Goal: Task Accomplishment & Management: Complete application form

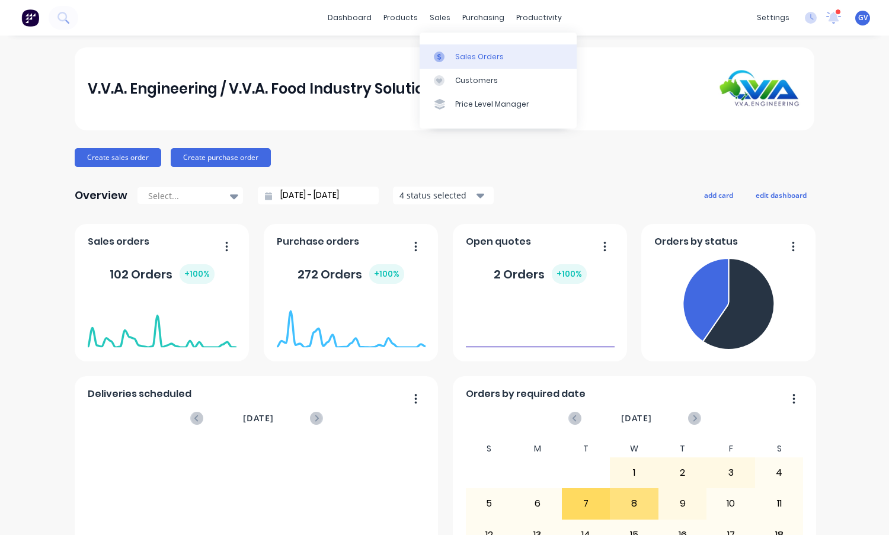
click at [465, 55] on div "Sales Orders" at bounding box center [479, 57] width 49 height 11
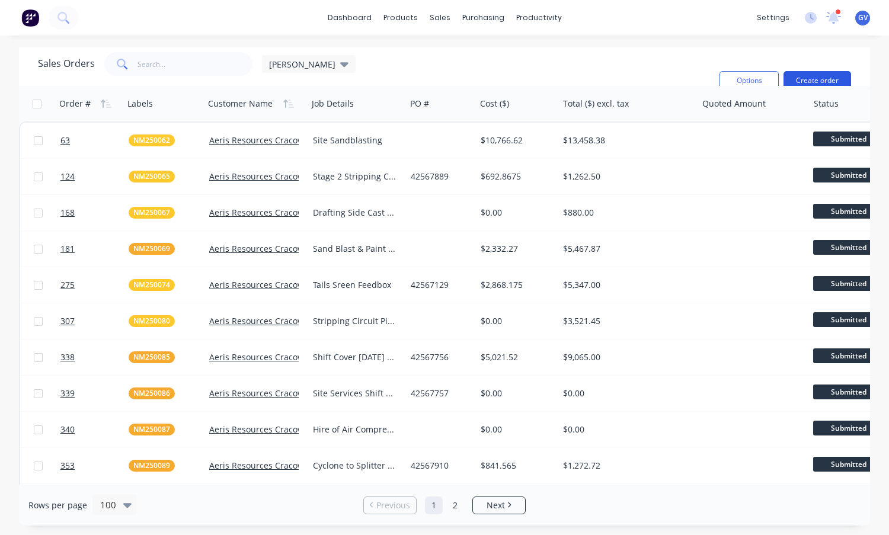
click at [818, 71] on button "Create order" at bounding box center [817, 80] width 68 height 19
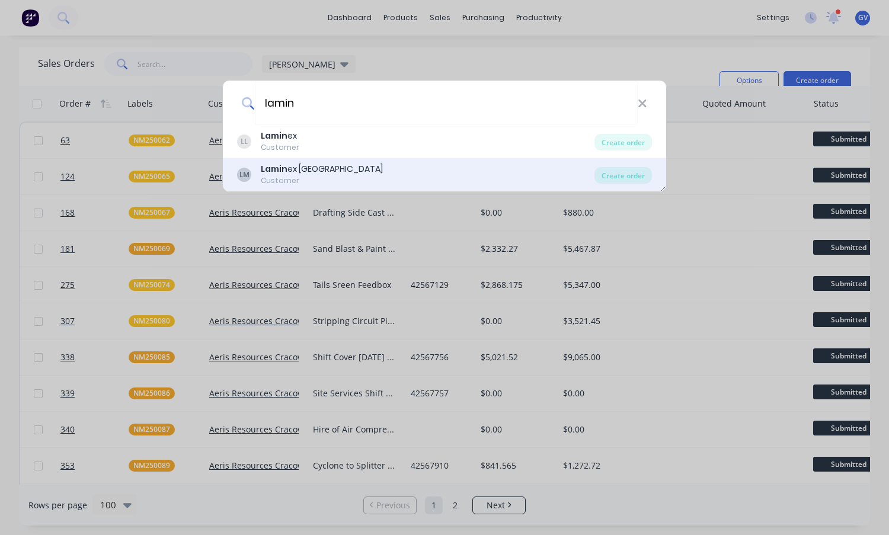
type input "lamin"
click at [293, 167] on div "Lamin ex Monkland" at bounding box center [322, 169] width 122 height 12
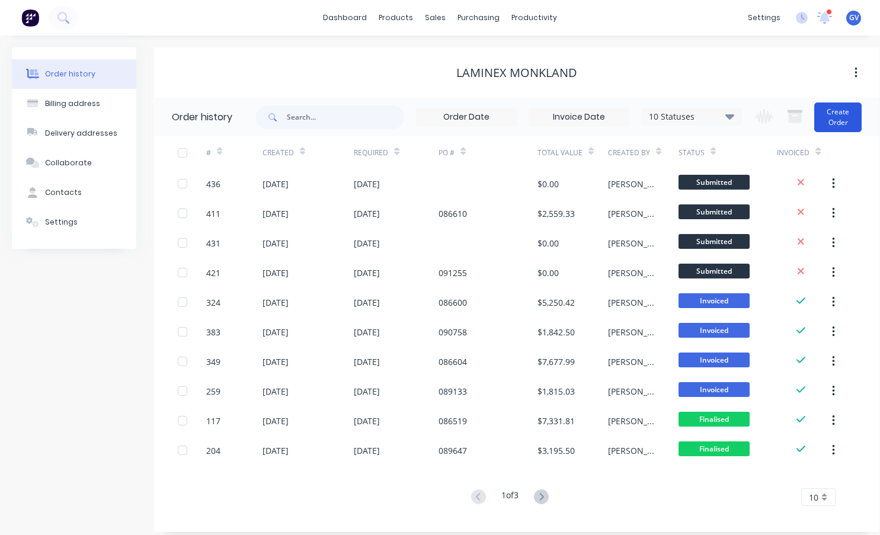
click at [832, 121] on button "Create Order" at bounding box center [837, 118] width 47 height 30
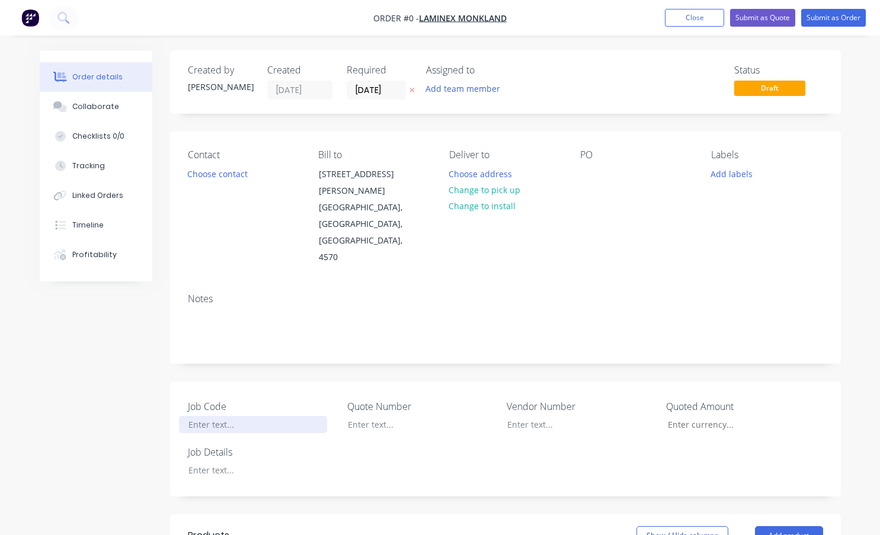
click at [224, 416] on div at bounding box center [253, 424] width 148 height 17
click at [218, 434] on div "Order details Collaborate Checklists 0/0 Tracking Linked Orders Timeline Profit…" at bounding box center [440, 474] width 825 height 849
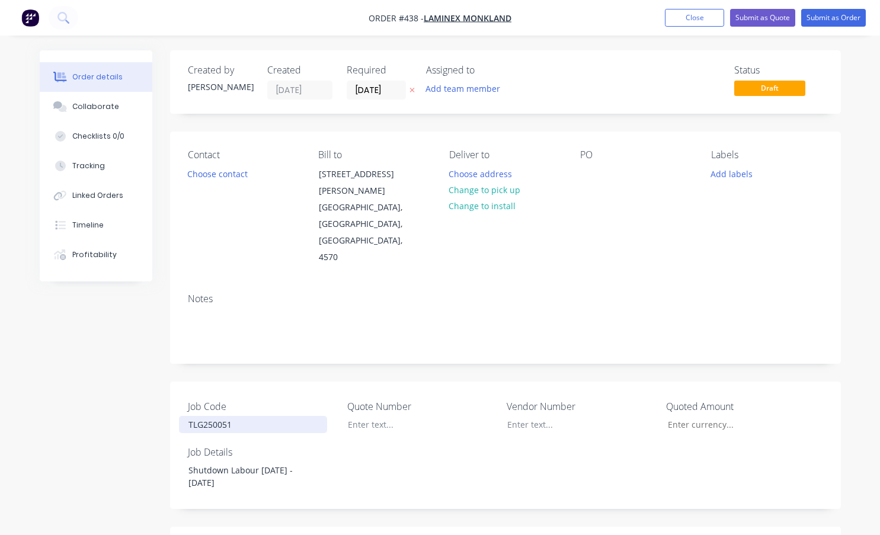
click at [286, 416] on div "TLG250051" at bounding box center [253, 424] width 148 height 17
drag, startPoint x: 247, startPoint y: 386, endPoint x: 174, endPoint y: 385, distance: 73.5
click at [174, 385] on div "Job Code TLG250051 Quote Number Vendor Number Quoted Amount Job Details Shutdow…" at bounding box center [505, 445] width 671 height 127
copy div "TLG250051"
click at [740, 173] on button "Add labels" at bounding box center [732, 173] width 55 height 16
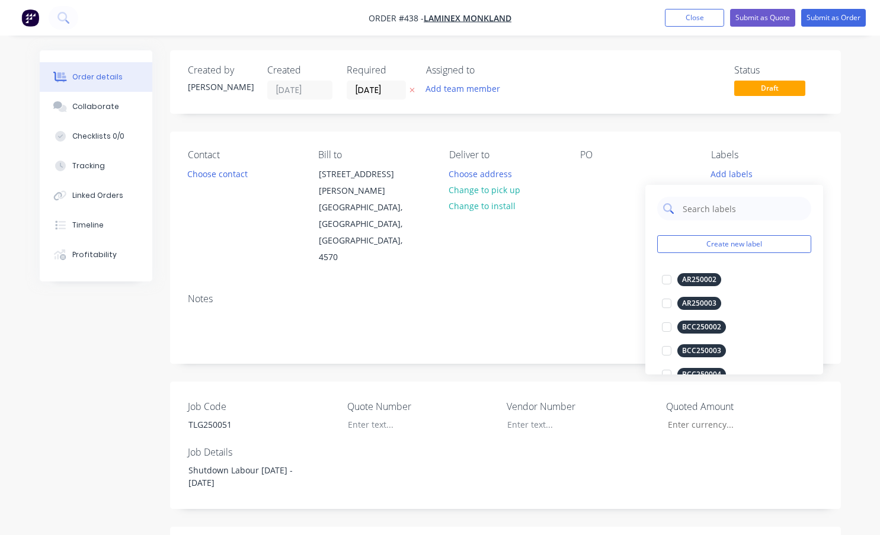
click at [709, 212] on input "text" at bounding box center [744, 209] width 124 height 24
click at [683, 240] on button "Create new label" at bounding box center [734, 244] width 154 height 18
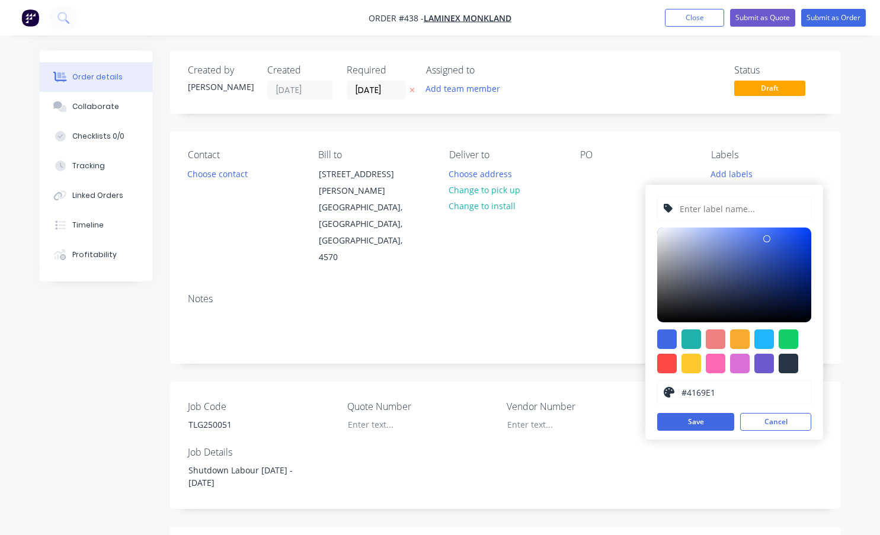
click at [722, 205] on input "text" at bounding box center [742, 208] width 126 height 23
paste input "TLG250051"
type input "TLG250051"
click at [669, 366] on div at bounding box center [667, 364] width 20 height 20
type input "#FF4949"
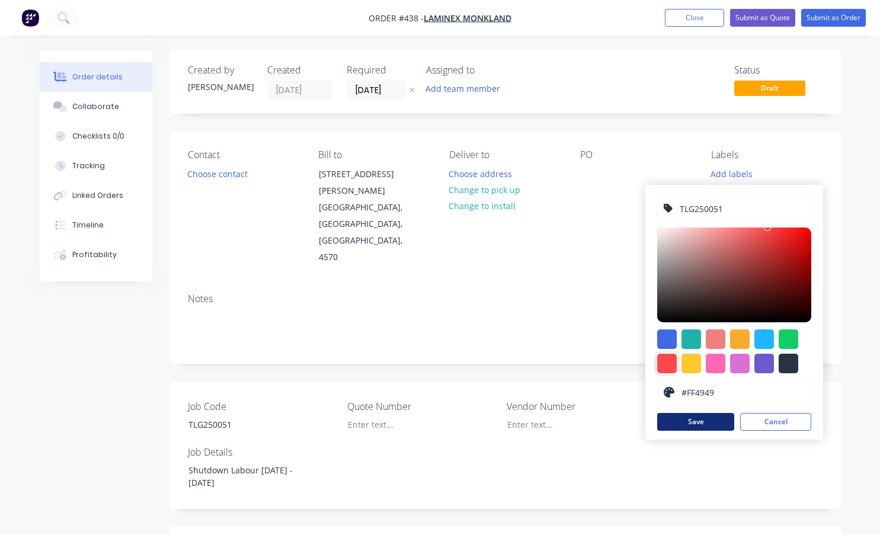
click at [700, 417] on button "Save" at bounding box center [695, 422] width 77 height 18
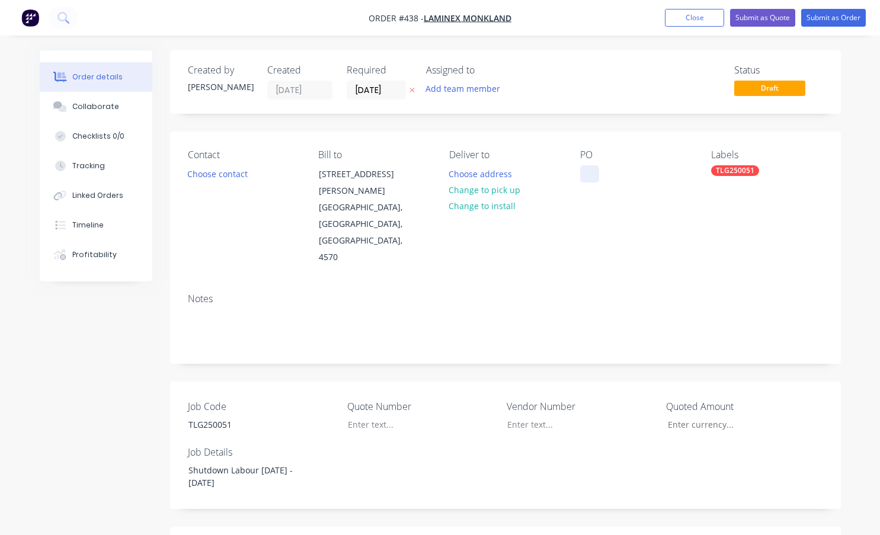
click at [590, 174] on div at bounding box center [589, 173] width 19 height 17
click at [591, 171] on div at bounding box center [589, 173] width 19 height 17
click at [828, 18] on button "Submit as Order" at bounding box center [833, 18] width 65 height 18
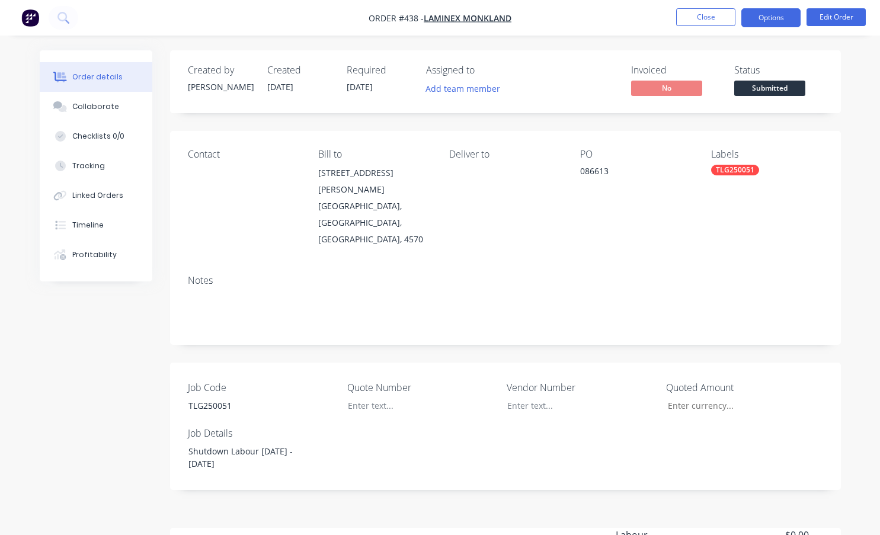
click at [764, 17] on button "Options" at bounding box center [770, 17] width 59 height 19
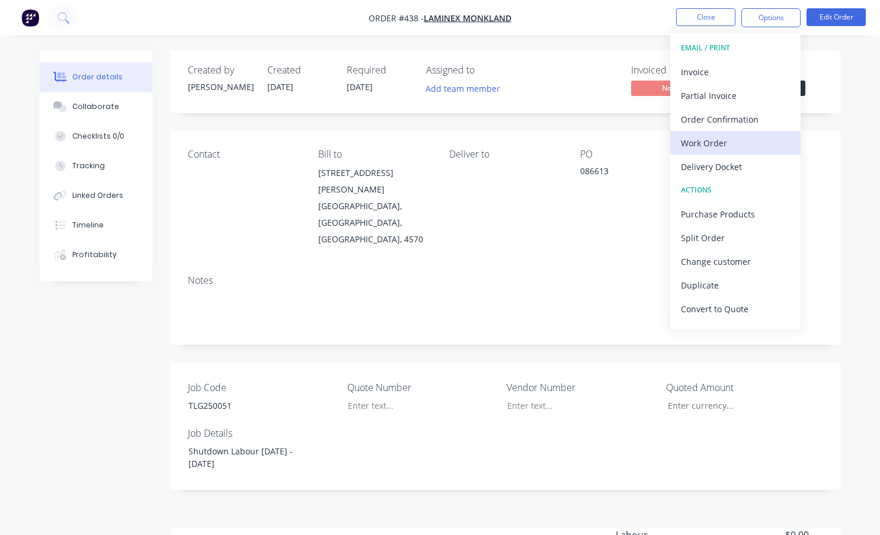
click at [705, 145] on div "Work Order" at bounding box center [735, 143] width 109 height 17
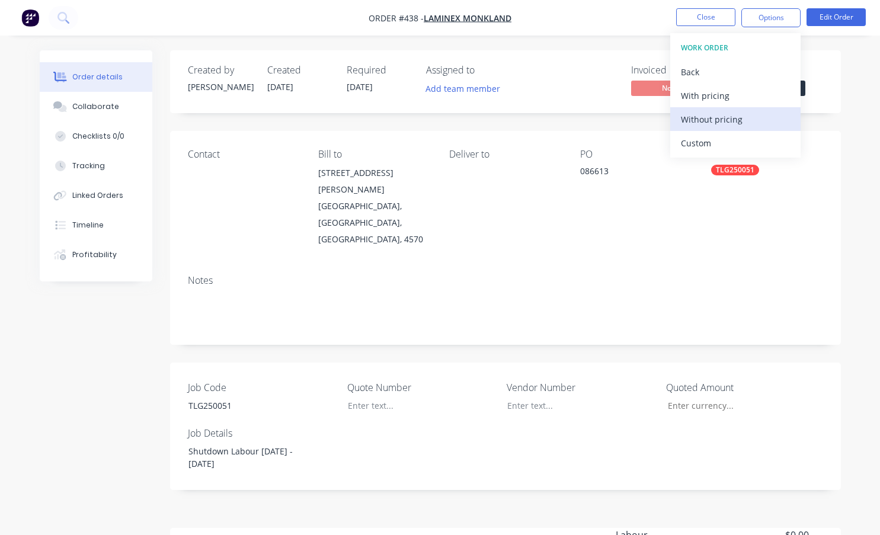
click at [700, 116] on div "Without pricing" at bounding box center [735, 119] width 109 height 17
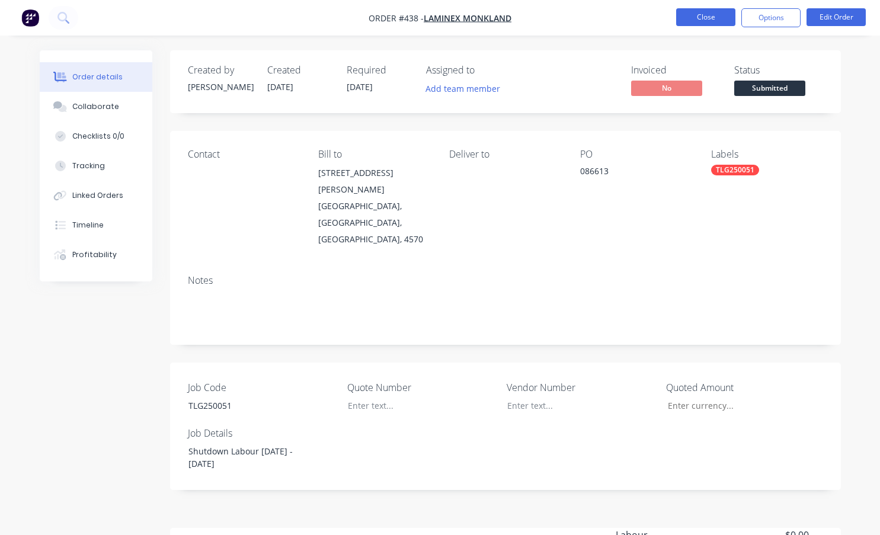
click at [703, 10] on button "Close" at bounding box center [705, 17] width 59 height 18
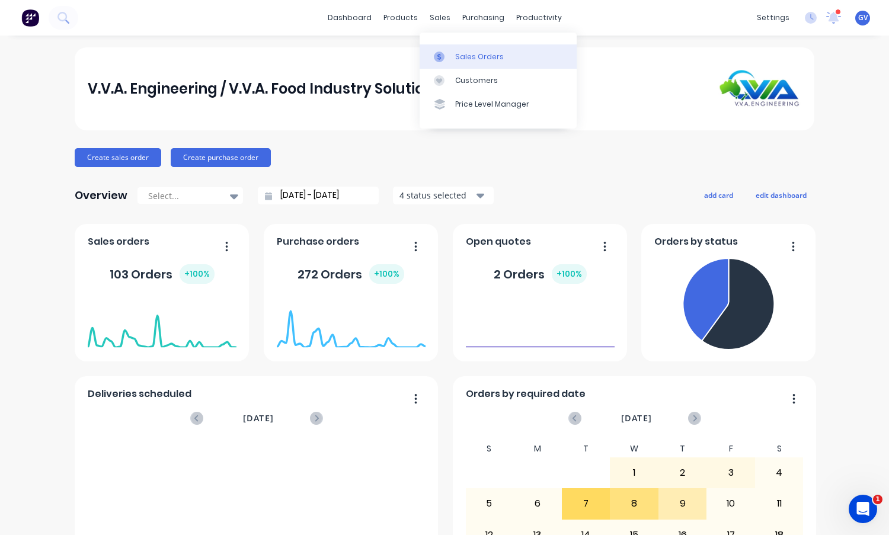
click at [474, 54] on div "Sales Orders" at bounding box center [479, 57] width 49 height 11
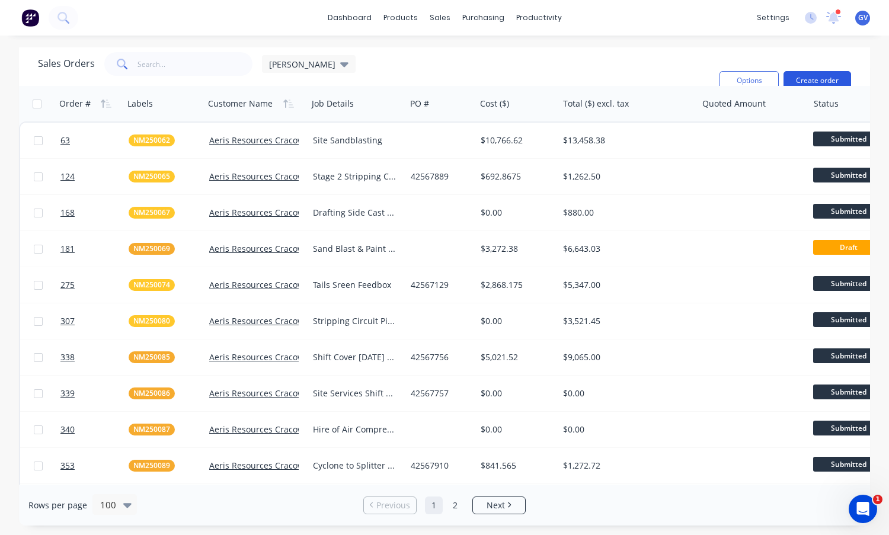
click at [814, 71] on button "Create order" at bounding box center [817, 80] width 68 height 19
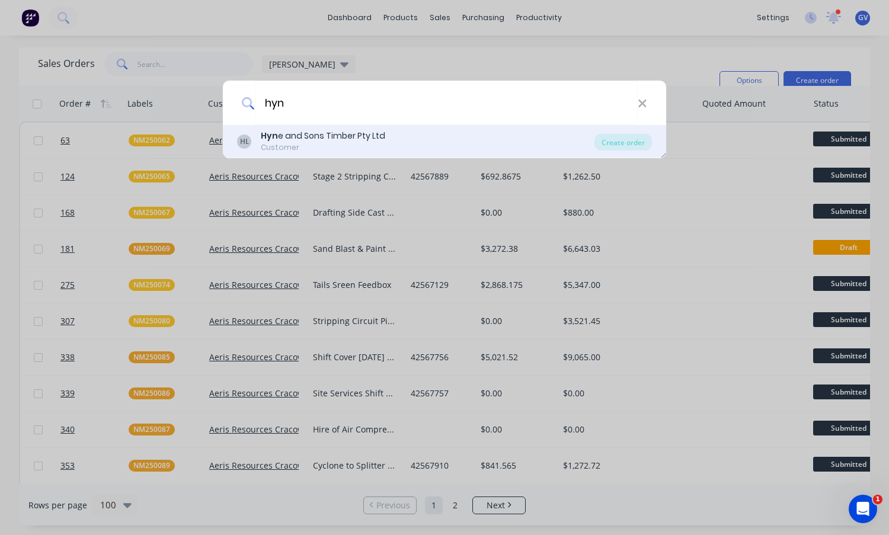
type input "hyn"
click at [304, 135] on div "Hyn e and Sons Timber Pty Ltd" at bounding box center [323, 136] width 124 height 12
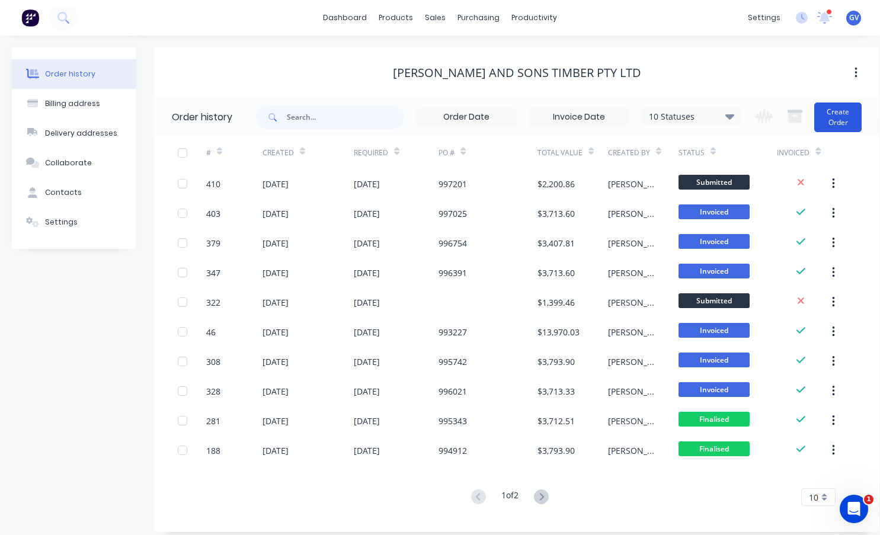
click at [830, 113] on button "Create Order" at bounding box center [837, 118] width 47 height 30
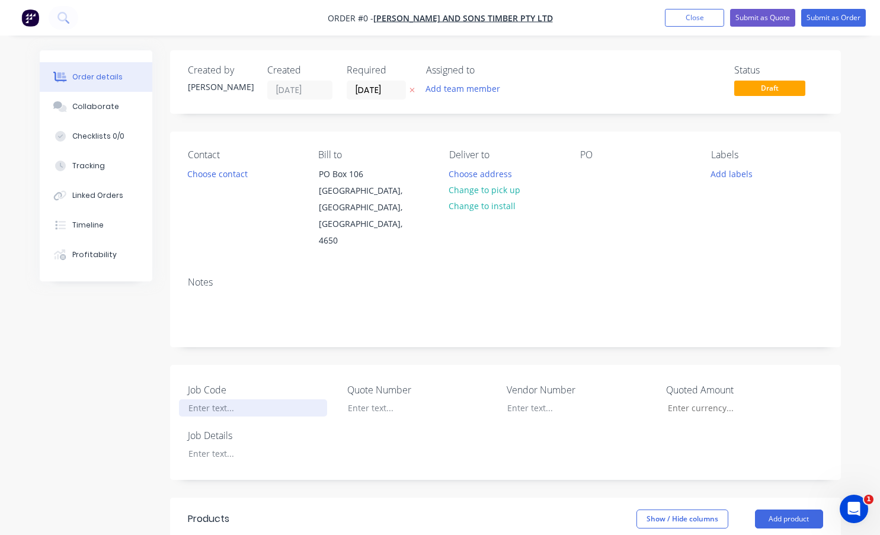
click at [208, 399] on div at bounding box center [253, 407] width 148 height 17
click at [222, 434] on div "Order details Collaborate Checklists 0/0 Tracking Linked Orders Timeline Profit…" at bounding box center [440, 466] width 825 height 832
click at [286, 399] on div "HS250019" at bounding box center [253, 407] width 148 height 17
drag, startPoint x: 248, startPoint y: 393, endPoint x: 174, endPoint y: 390, distance: 74.1
click at [174, 390] on div "Job Code HS250019 Quote Number Vendor Number Quoted Amount Job Details Shutdown…" at bounding box center [505, 422] width 671 height 115
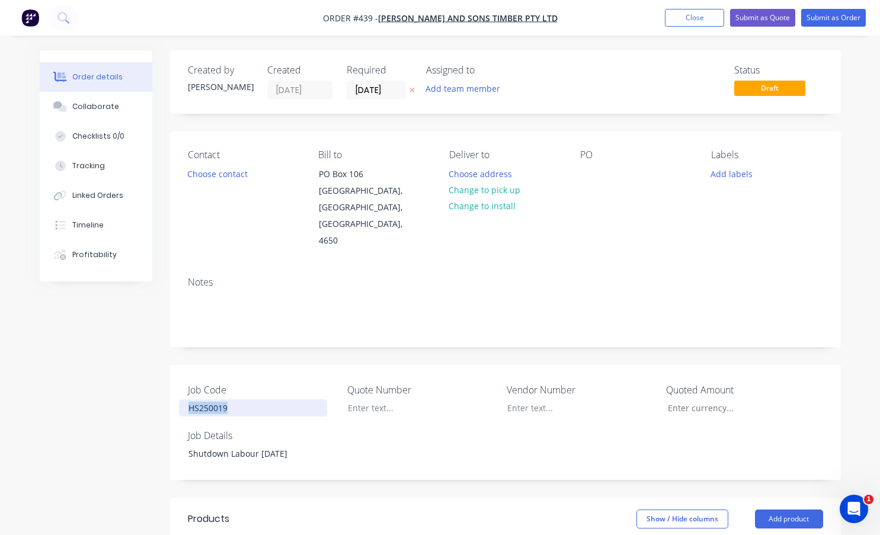
copy div "HS250019"
click at [732, 174] on button "Add labels" at bounding box center [732, 173] width 55 height 16
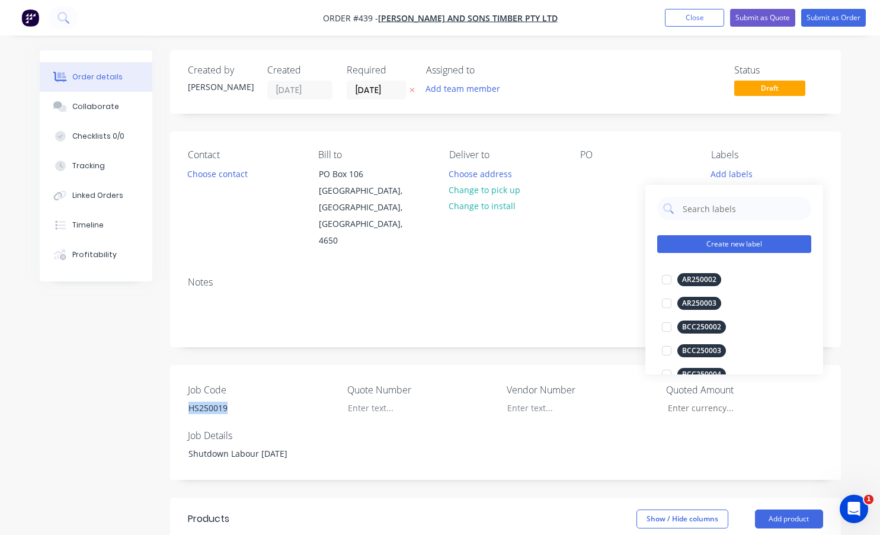
click at [715, 245] on button "Create new label" at bounding box center [734, 244] width 154 height 18
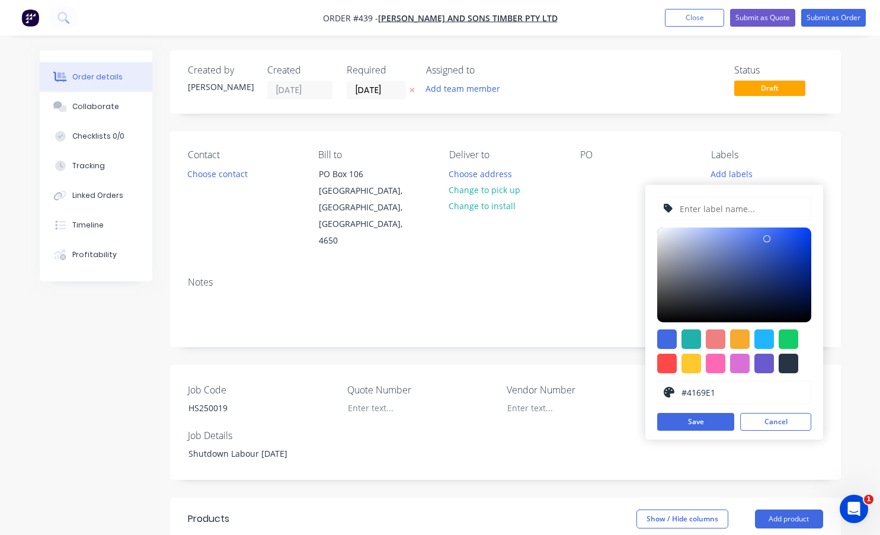
click at [703, 207] on input "text" at bounding box center [742, 208] width 126 height 23
paste input "HS250019"
type input "HS250019"
click at [788, 363] on div at bounding box center [789, 364] width 20 height 20
type input "#273444"
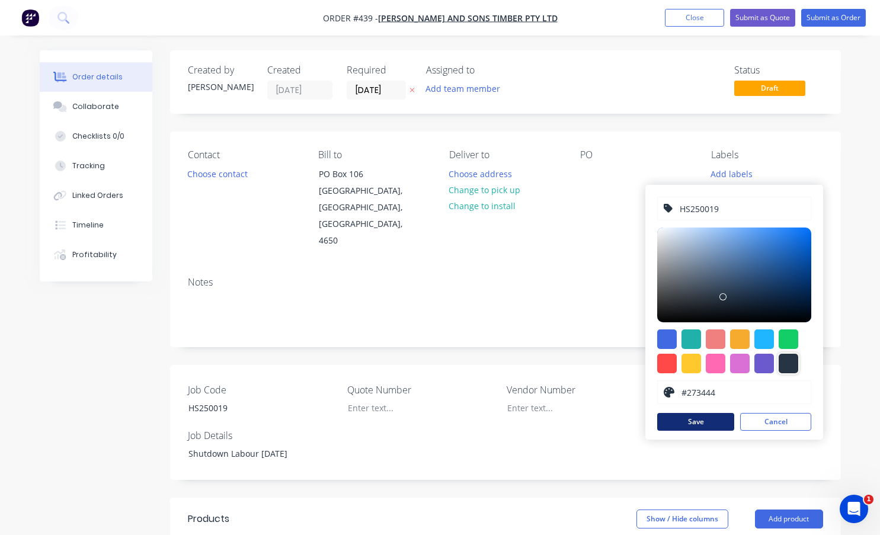
click at [713, 423] on button "Save" at bounding box center [695, 422] width 77 height 18
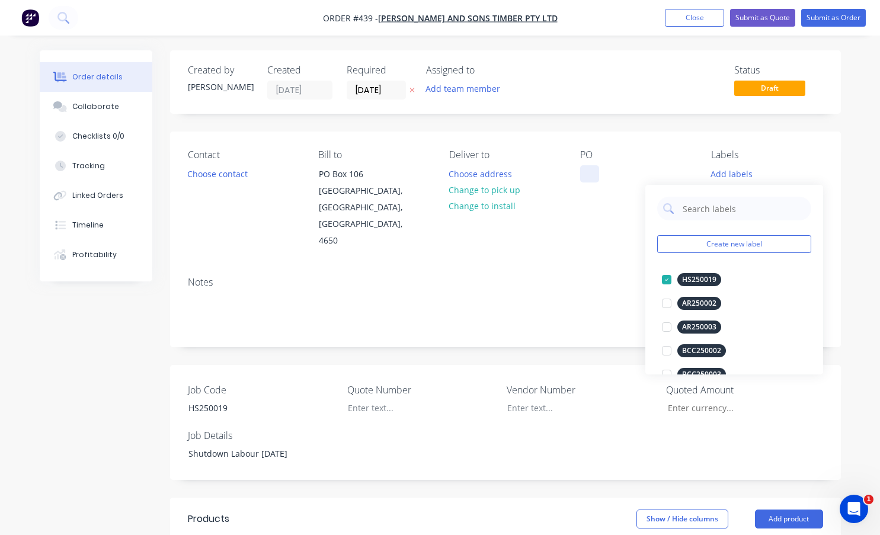
click at [591, 177] on div at bounding box center [589, 173] width 19 height 17
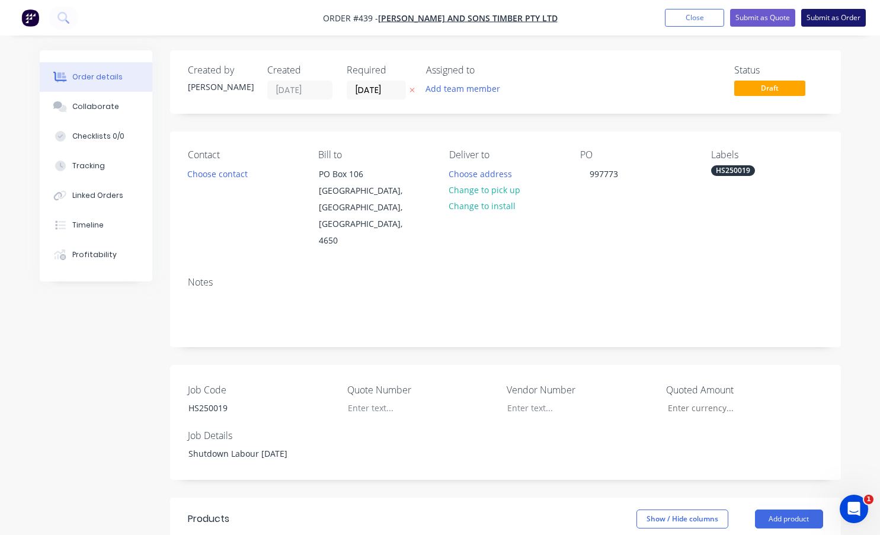
click at [830, 17] on button "Submit as Order" at bounding box center [833, 18] width 65 height 18
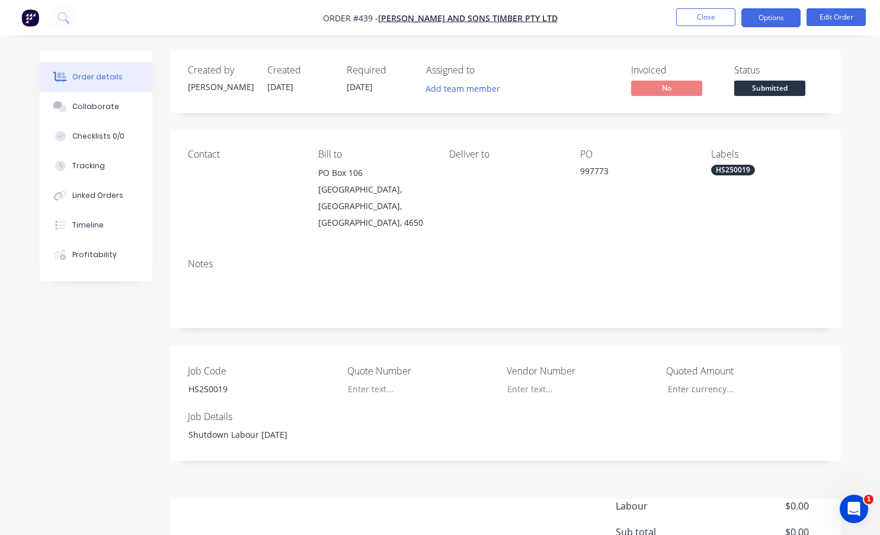
click at [779, 13] on button "Options" at bounding box center [770, 17] width 59 height 19
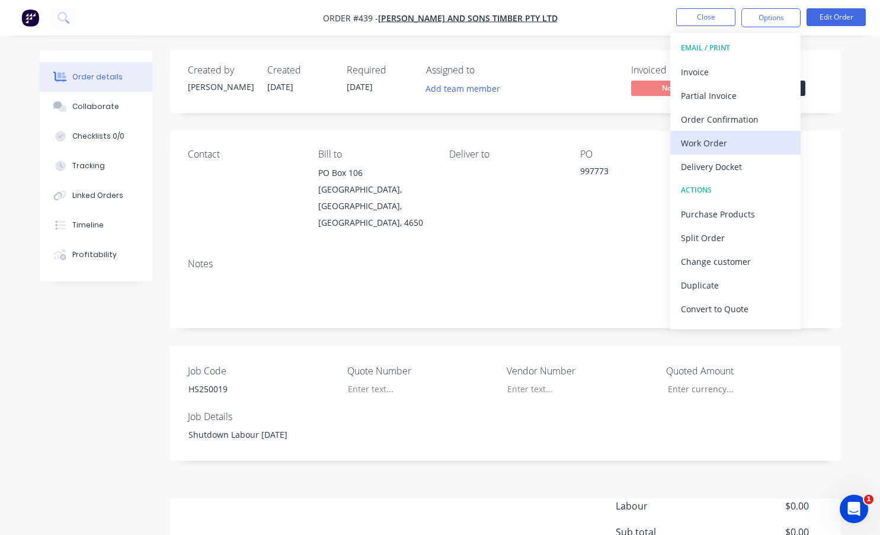
click at [711, 143] on div "Work Order" at bounding box center [735, 143] width 109 height 17
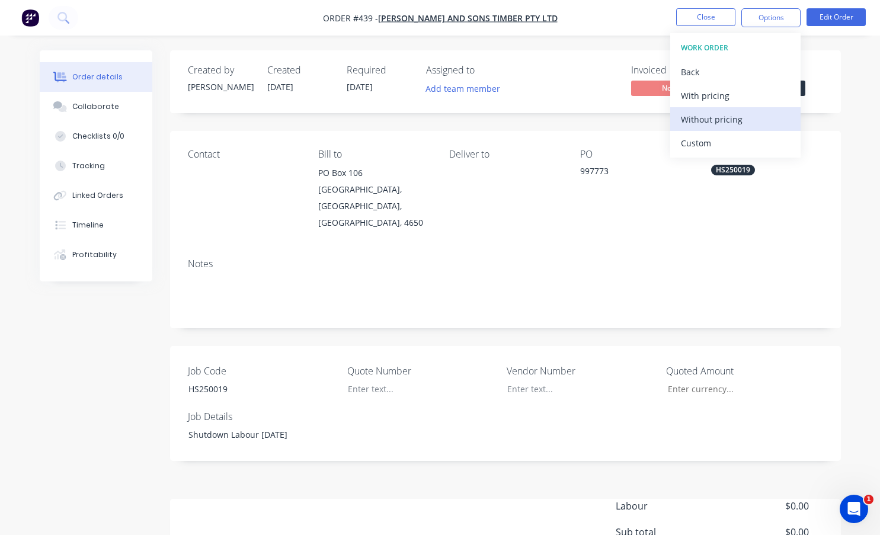
click at [705, 116] on div "Without pricing" at bounding box center [735, 119] width 109 height 17
